Goal: Task Accomplishment & Management: Manage account settings

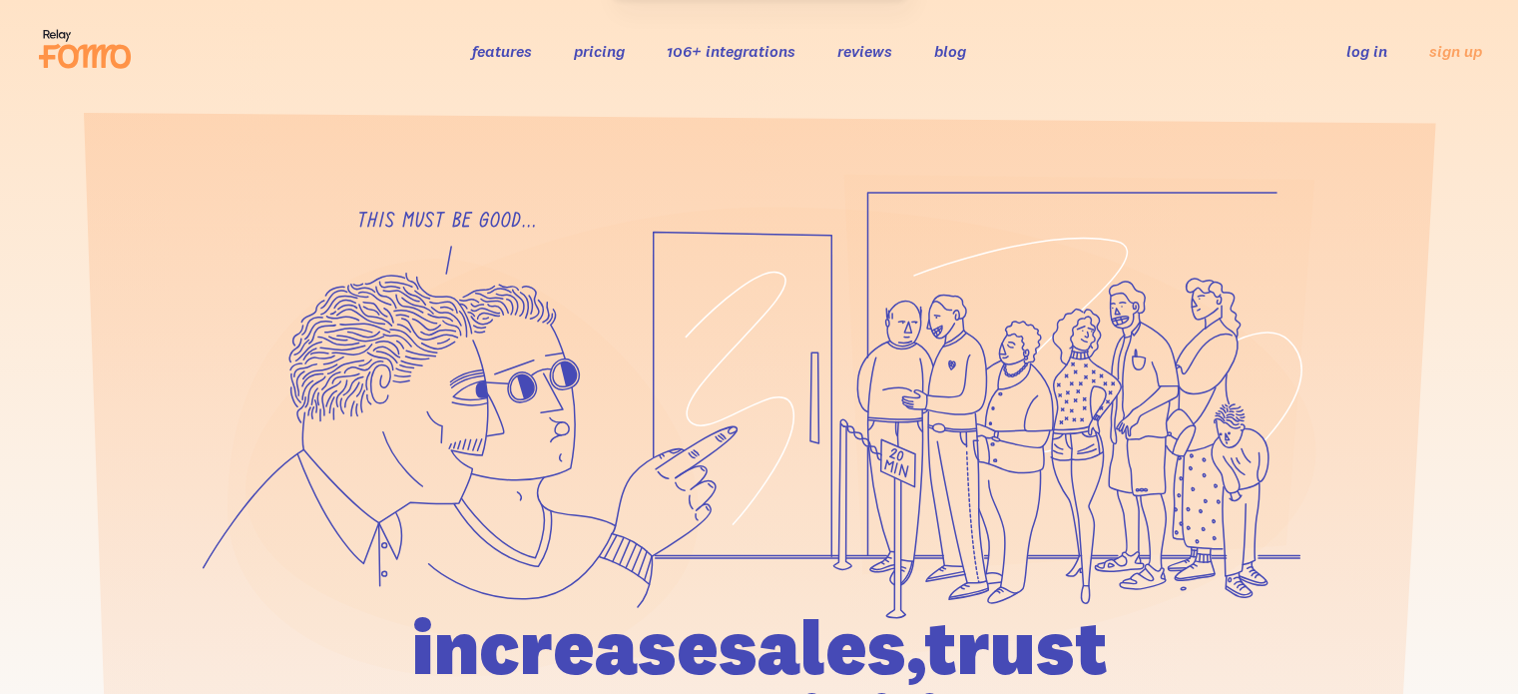
click at [1364, 48] on link "log in" at bounding box center [1366, 51] width 41 height 20
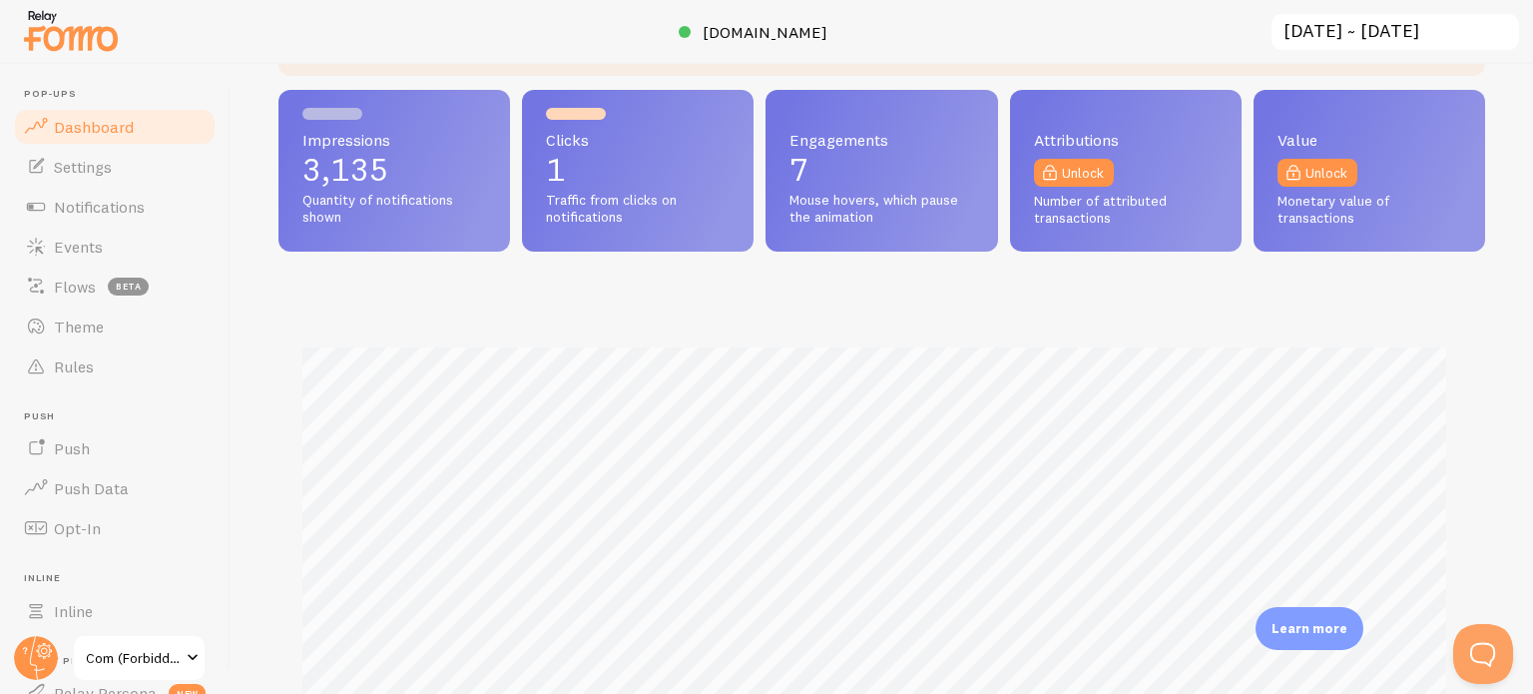
scroll to position [299, 0]
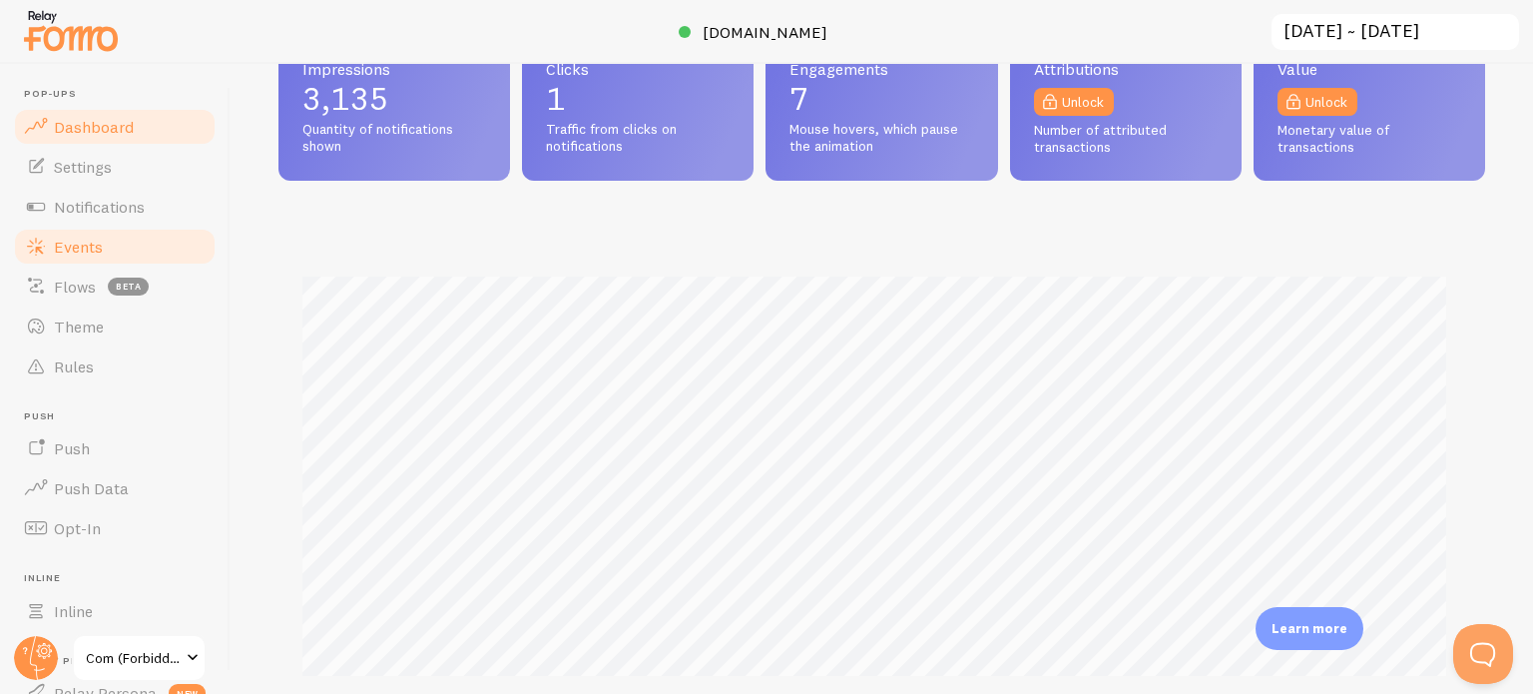
click at [80, 244] on span "Events" at bounding box center [78, 247] width 49 height 20
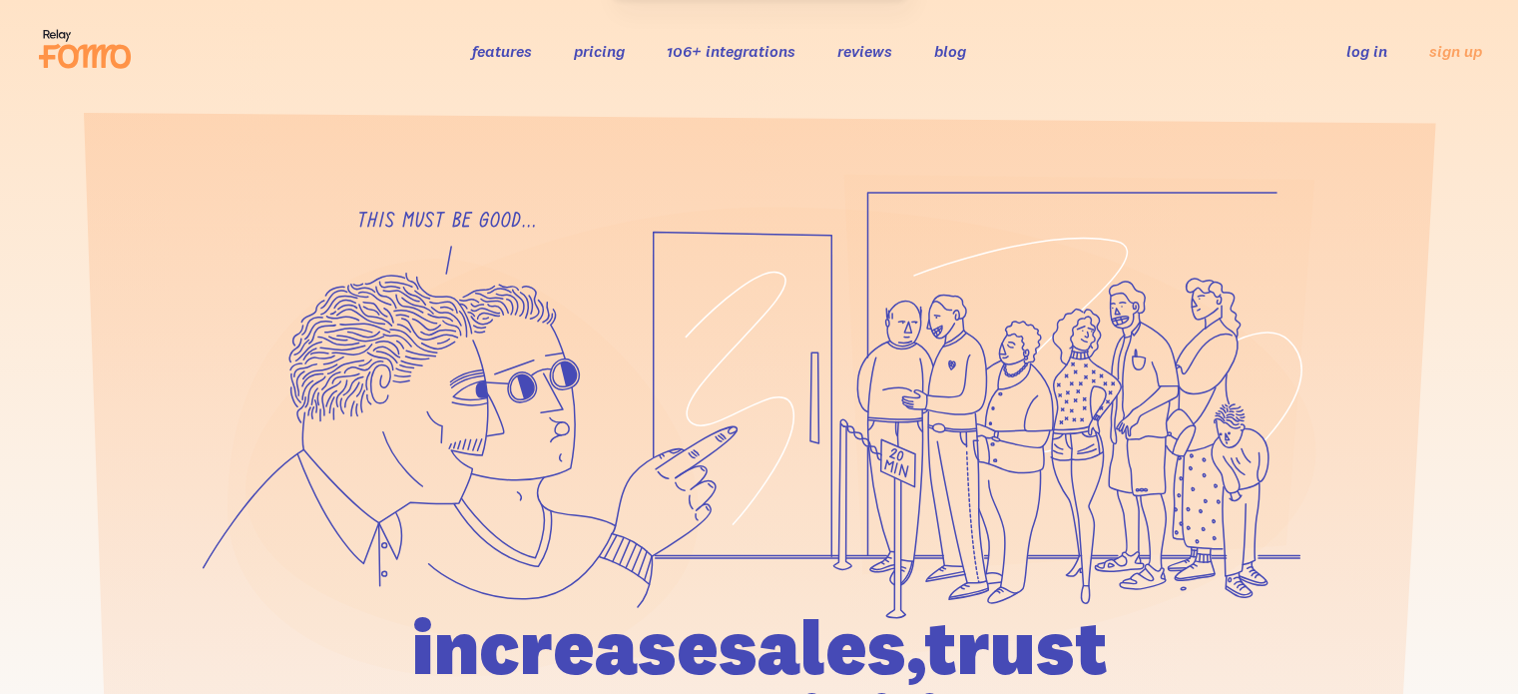
click at [1365, 51] on link "log in" at bounding box center [1366, 51] width 41 height 20
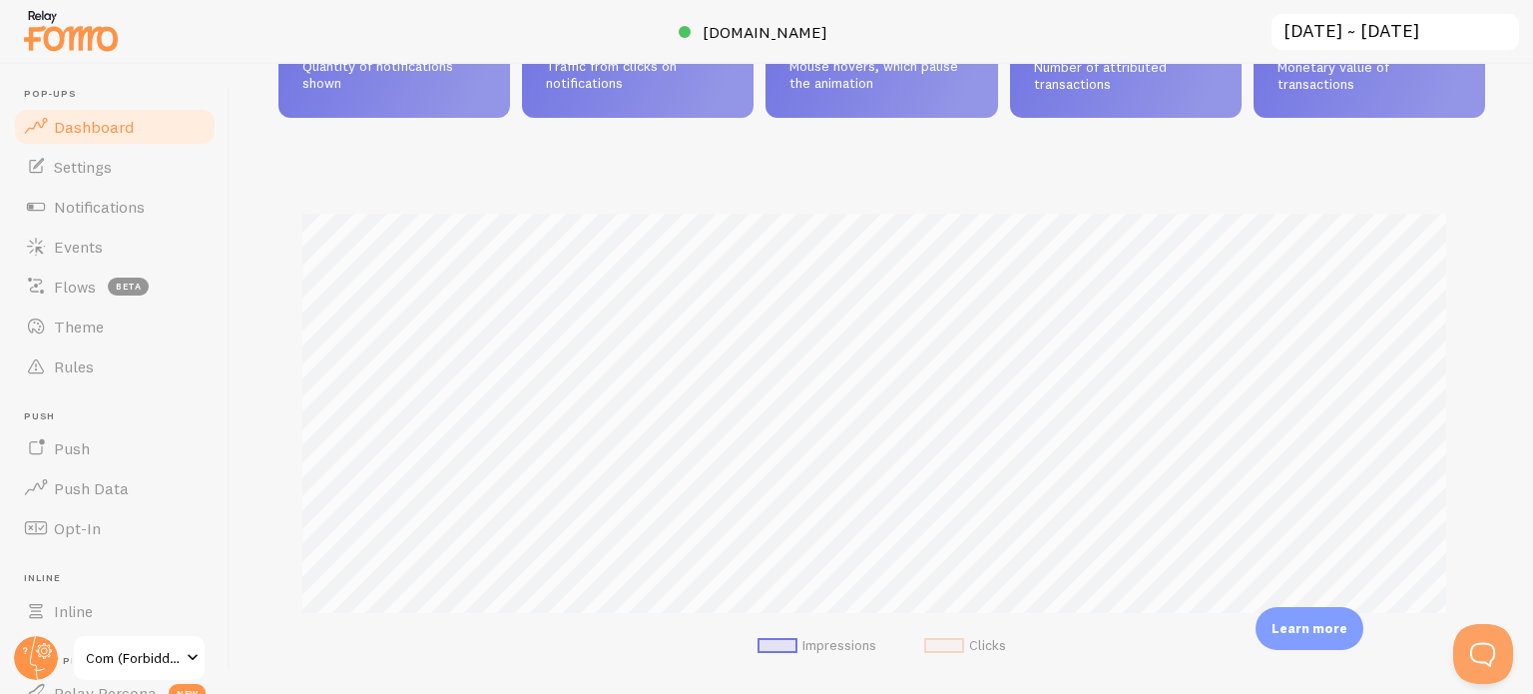
scroll to position [399, 0]
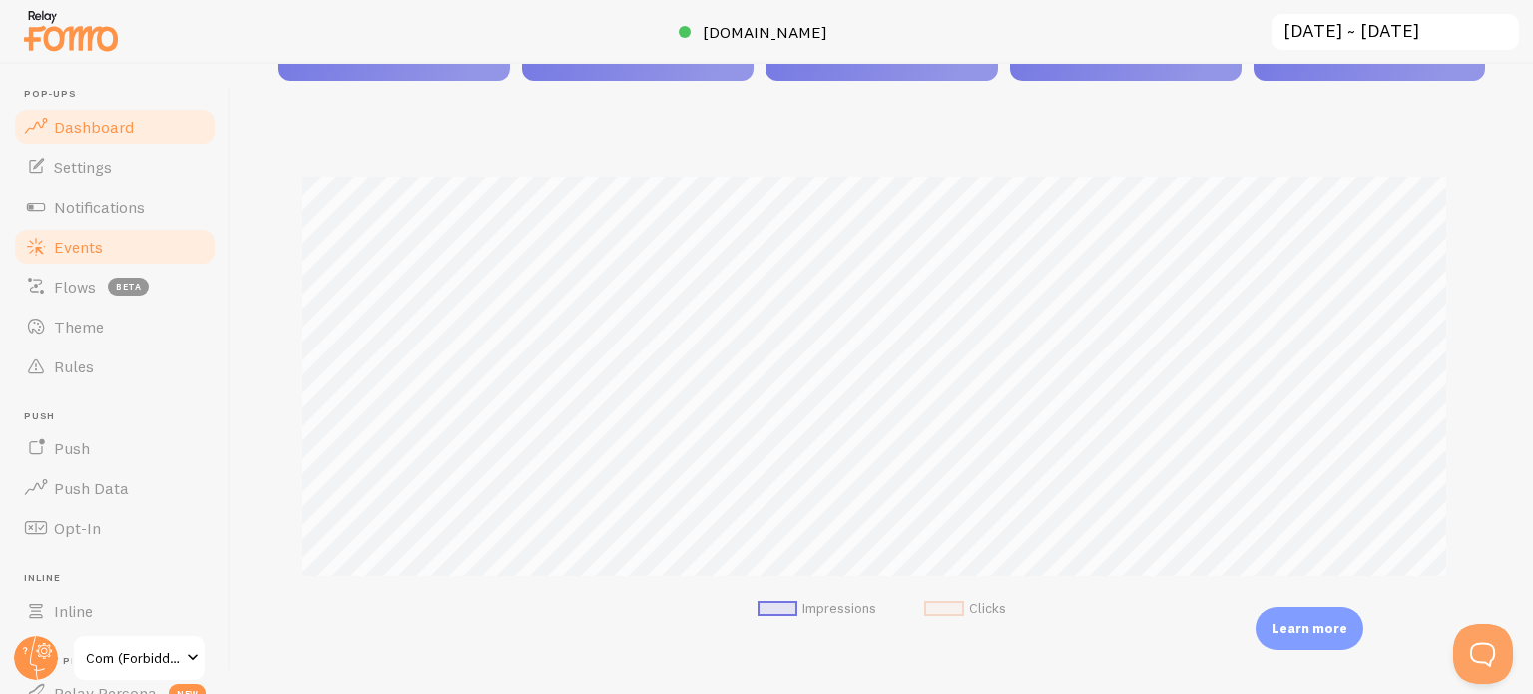
click at [112, 241] on link "Events" at bounding box center [115, 247] width 206 height 40
